Goal: Task Accomplishment & Management: Manage account settings

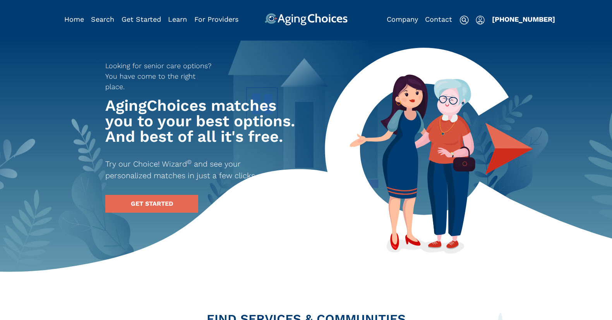
click at [481, 20] on img "Popover trigger" at bounding box center [480, 19] width 9 height 9
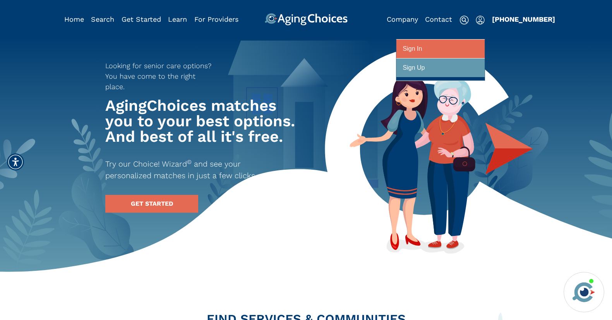
click at [452, 50] on div at bounding box center [440, 49] width 75 height 14
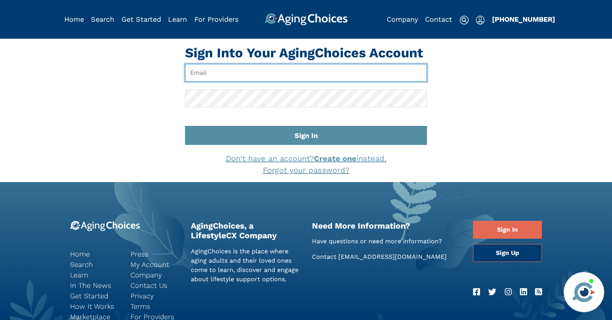
type input "pwilcox@lifestylecx.com"
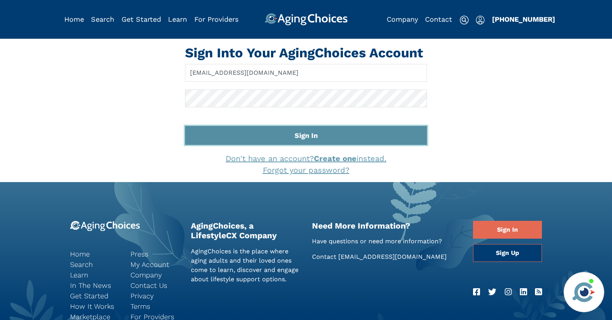
click at [313, 137] on button "Sign In" at bounding box center [306, 135] width 242 height 19
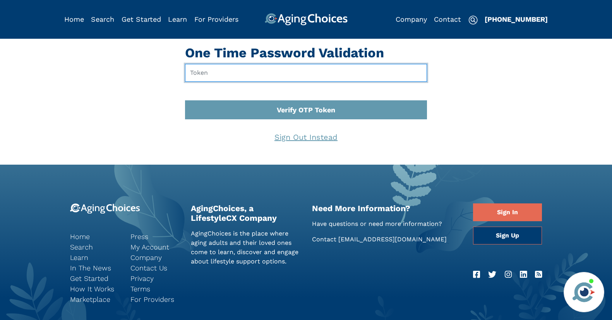
click at [258, 74] on input "text" at bounding box center [306, 73] width 242 height 18
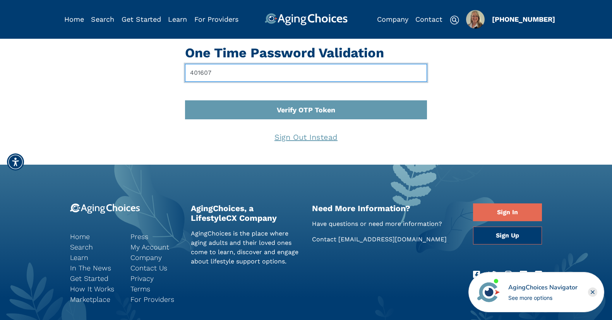
type input "401607"
click at [185, 100] on button "Verify OTP Token" at bounding box center [306, 109] width 242 height 19
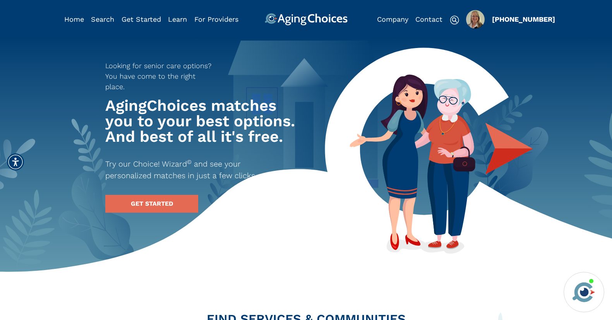
click at [477, 21] on img "Popover trigger" at bounding box center [475, 19] width 19 height 19
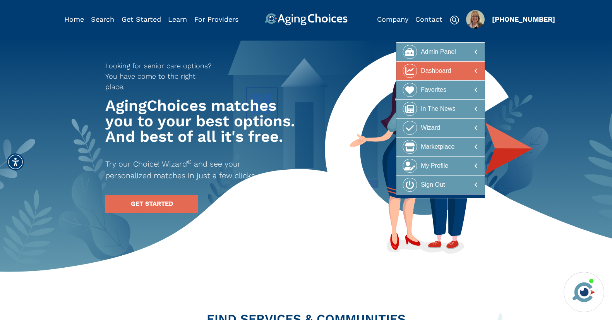
click at [449, 72] on div "Dashboard" at bounding box center [436, 71] width 30 height 14
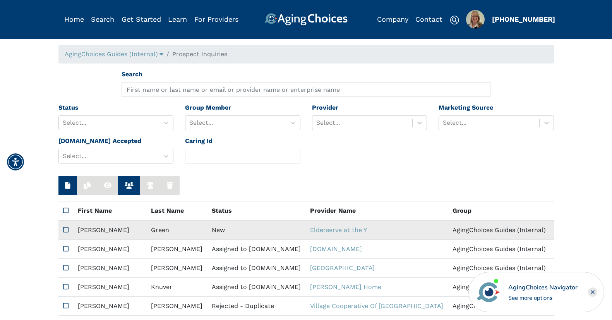
click at [220, 230] on td "New" at bounding box center [256, 229] width 98 height 19
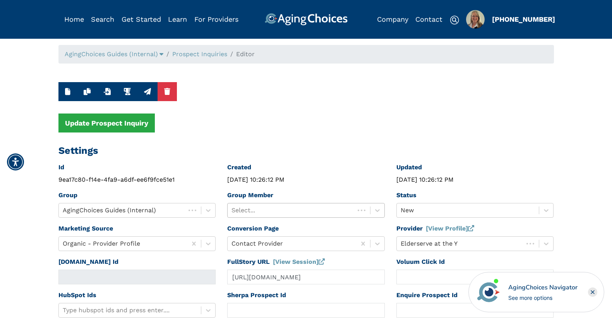
click at [297, 206] on div at bounding box center [291, 210] width 119 height 11
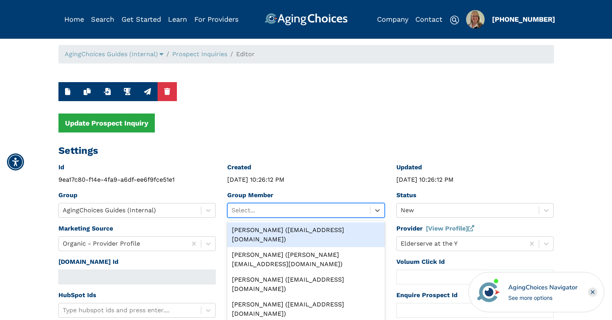
click at [301, 230] on div "Peggy Wilcox (pwilcox@lifestylecx.com)" at bounding box center [306, 234] width 158 height 25
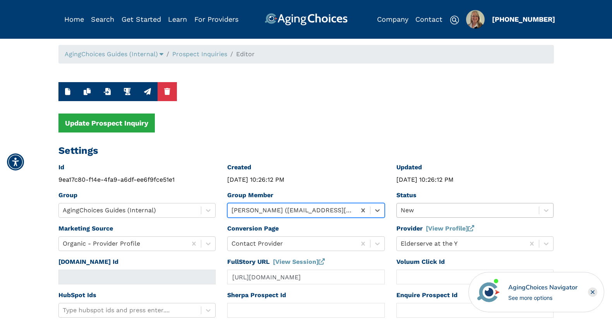
click at [422, 210] on div "New" at bounding box center [476, 210] width 158 height 15
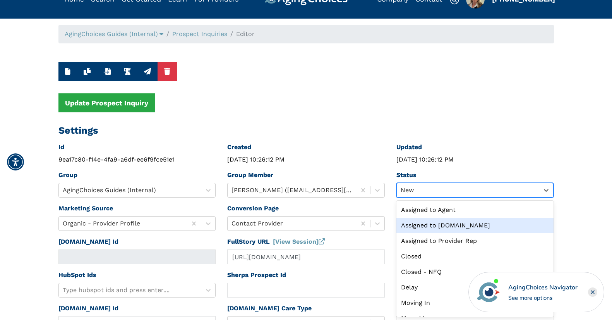
click at [428, 223] on div "Assigned to Caring.com" at bounding box center [476, 225] width 158 height 15
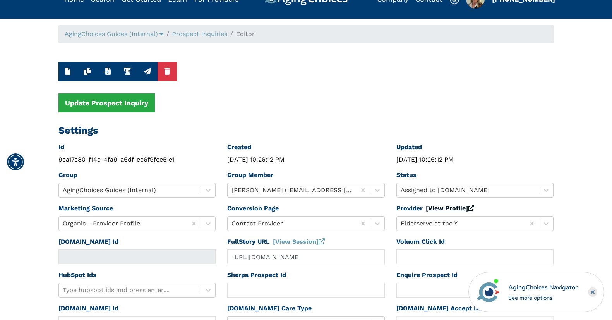
click at [432, 209] on link "[View Profile]" at bounding box center [450, 207] width 48 height 7
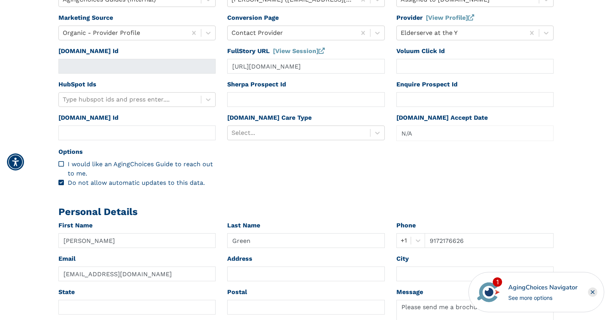
scroll to position [266, 0]
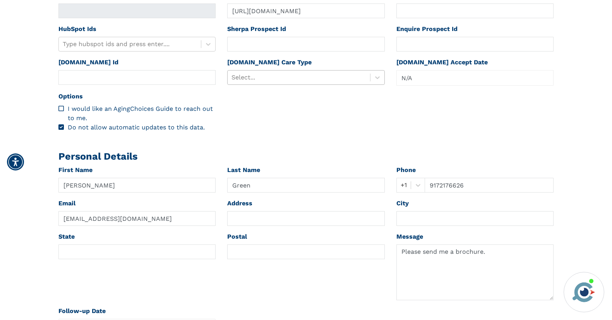
click at [269, 74] on div at bounding box center [299, 77] width 135 height 11
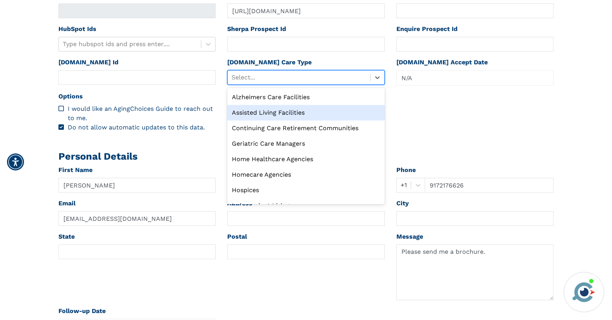
click at [267, 108] on div "Assisted Living Facilities" at bounding box center [306, 112] width 158 height 15
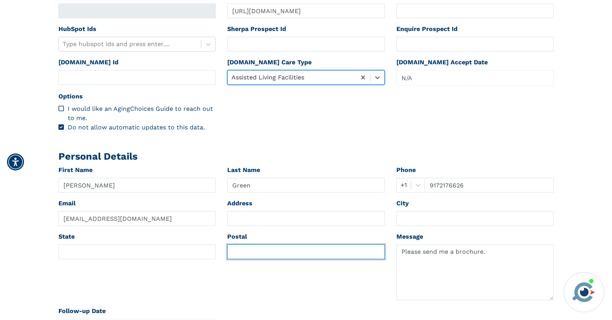
click at [239, 253] on input "text" at bounding box center [306, 251] width 158 height 15
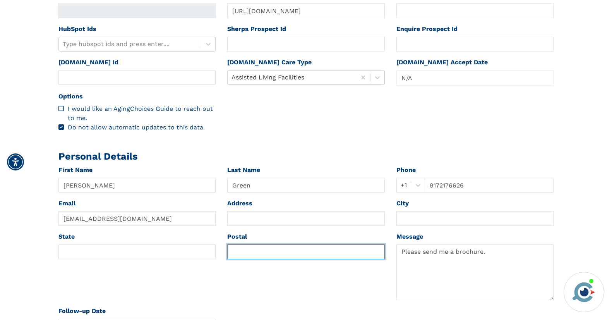
paste input "10040"
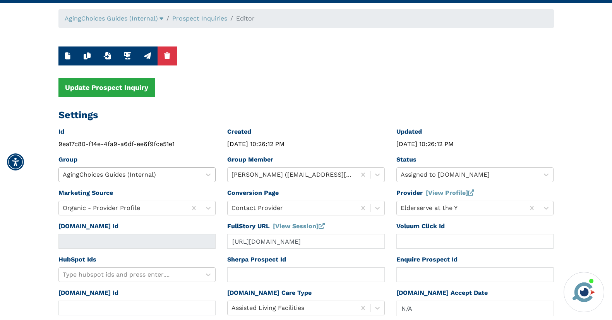
scroll to position [0, 0]
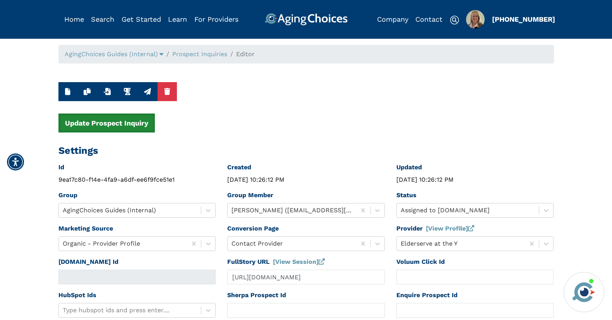
type input "10040"
click at [132, 126] on button "Update Prospect Inquiry" at bounding box center [106, 122] width 96 height 19
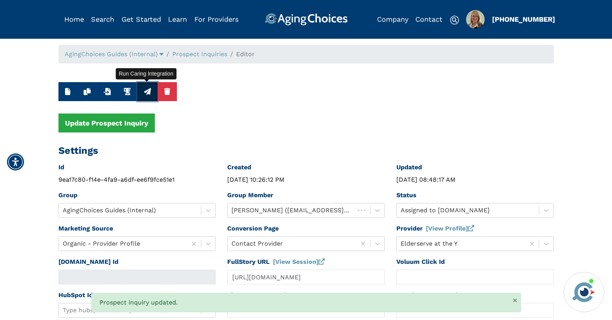
click at [149, 89] on icon "button" at bounding box center [147, 91] width 7 height 7
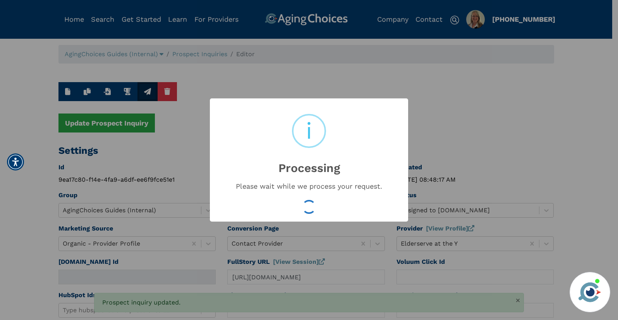
type input "16606845"
type input "Sep 16, 2025 08:48:18 AM"
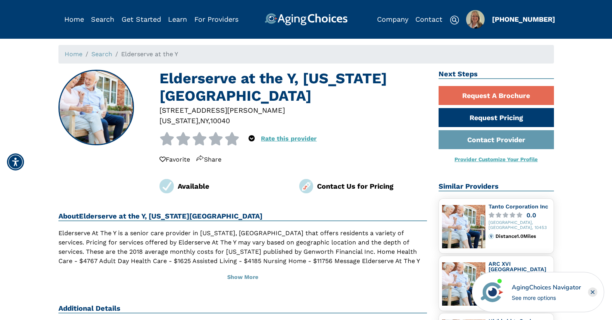
click at [213, 115] on div "10040" at bounding box center [220, 120] width 20 height 10
copy div "10040"
